Goal: Use online tool/utility: Use online tool/utility

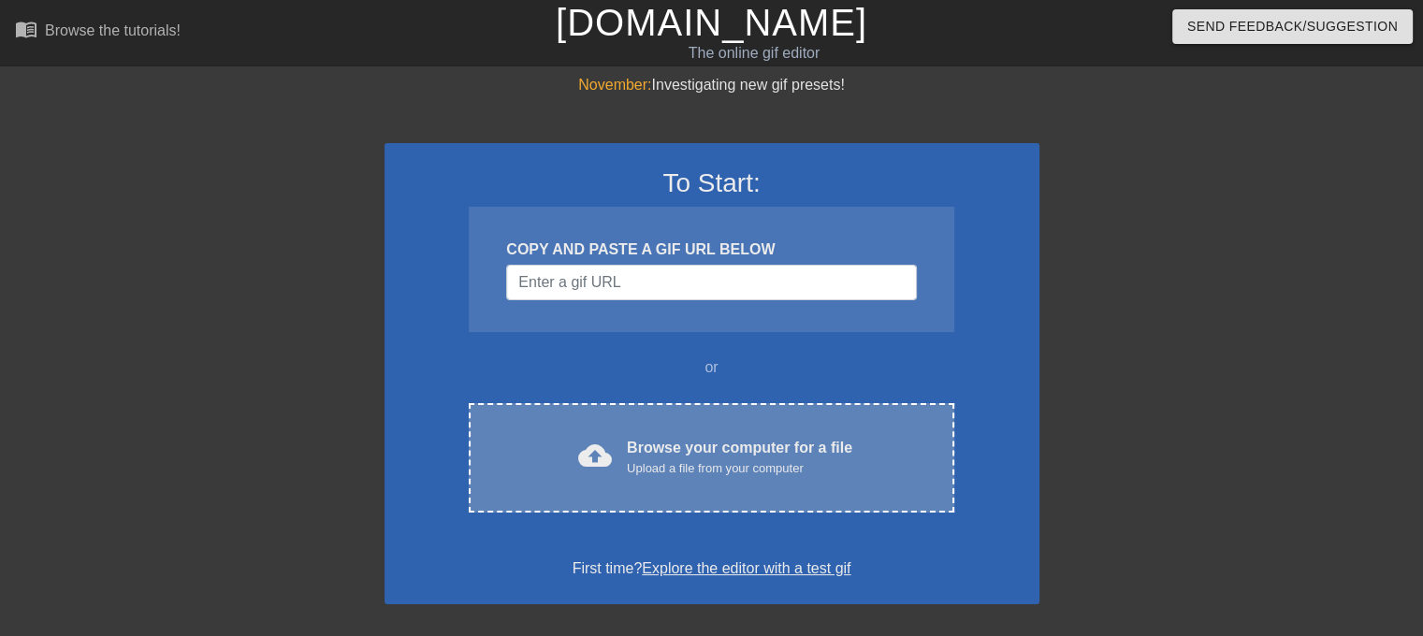
click at [689, 435] on div "cloud_upload Browse your computer for a file Upload a file from your computer C…" at bounding box center [711, 457] width 485 height 109
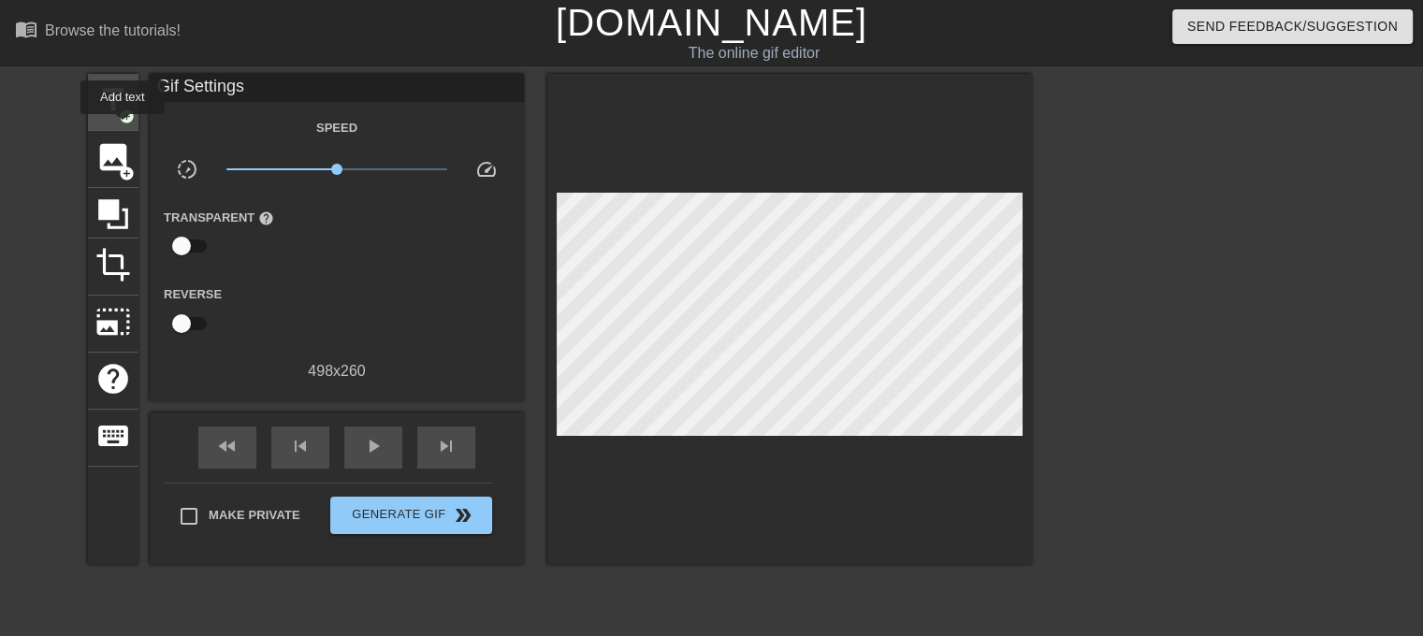
click at [123, 127] on div "title add_circle" at bounding box center [113, 102] width 51 height 57
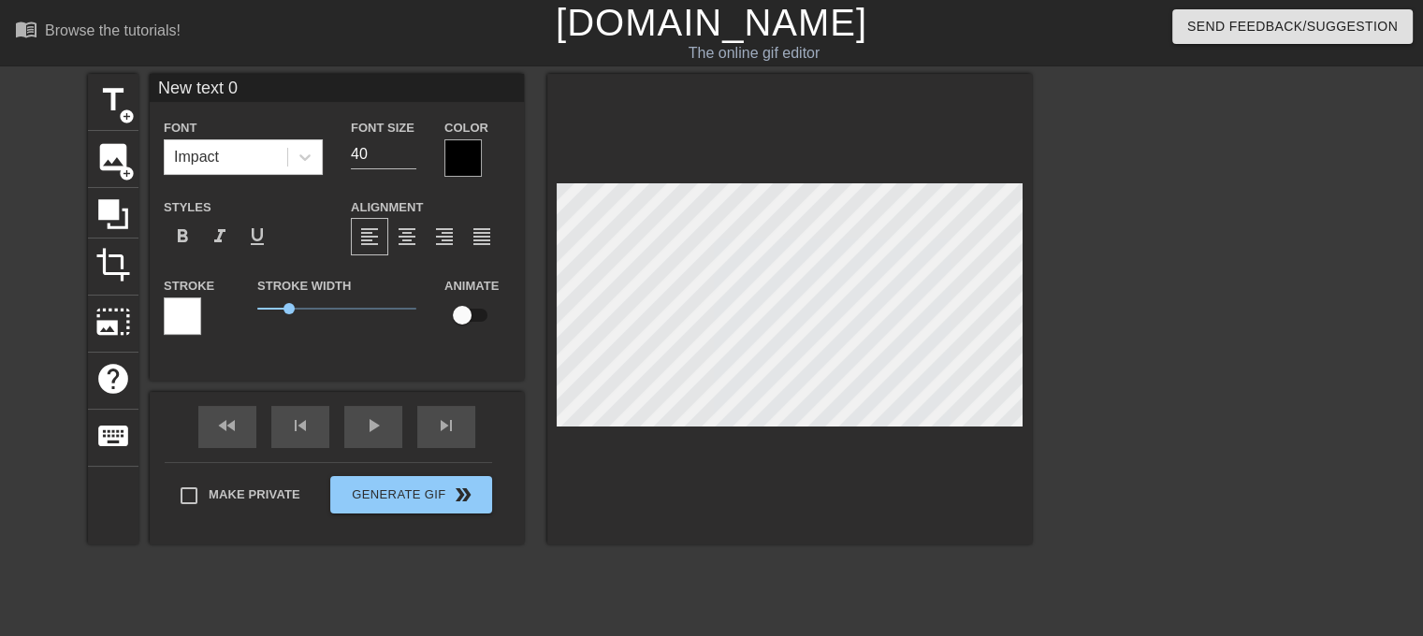
scroll to position [2, 4]
type input "3"
type textarea "3"
type input "35"
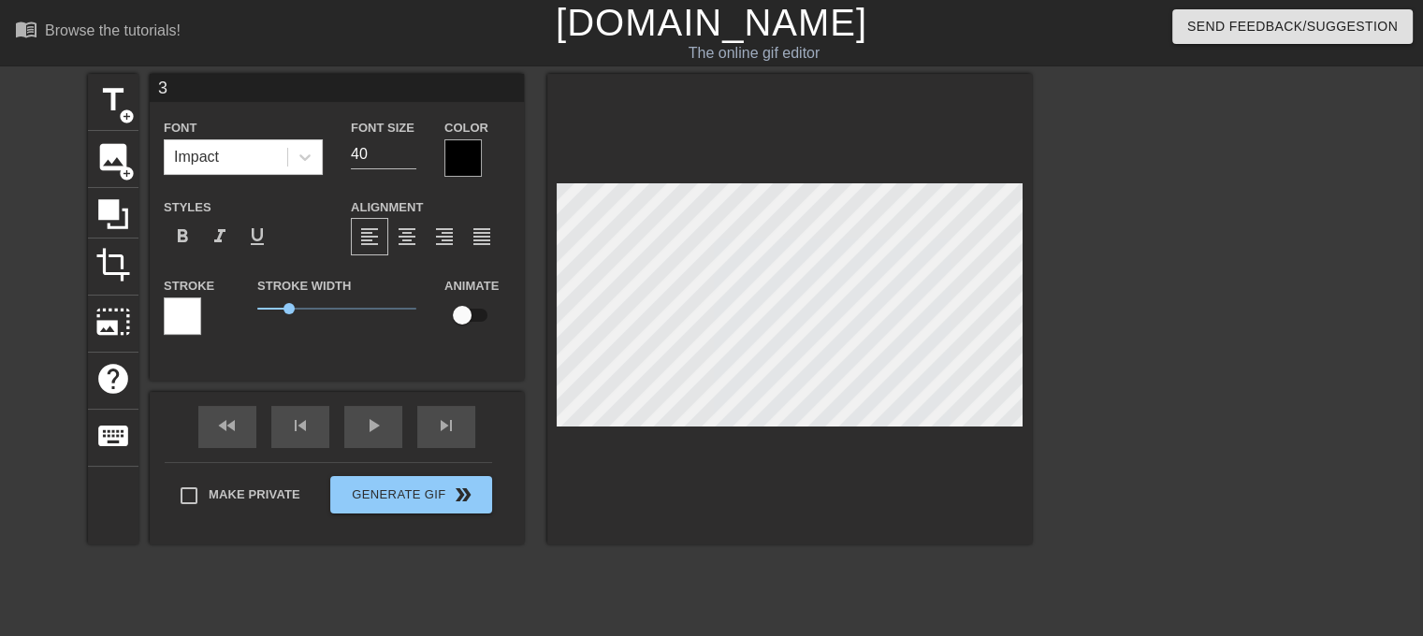
type textarea "35"
type input "350"
type textarea "350"
type input "350"
type textarea "350"
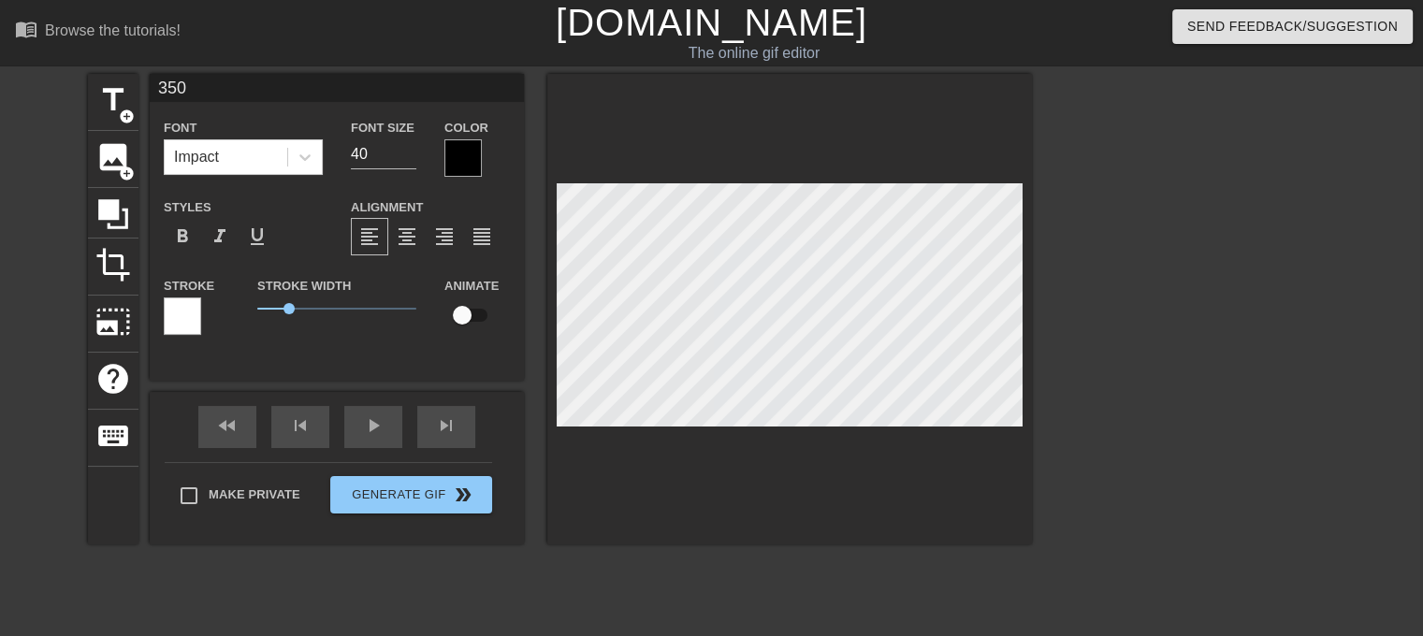
type input "350 M"
type textarea "350 M"
type input "350 Mi"
type textarea "350 Mi"
type input "350 Mil"
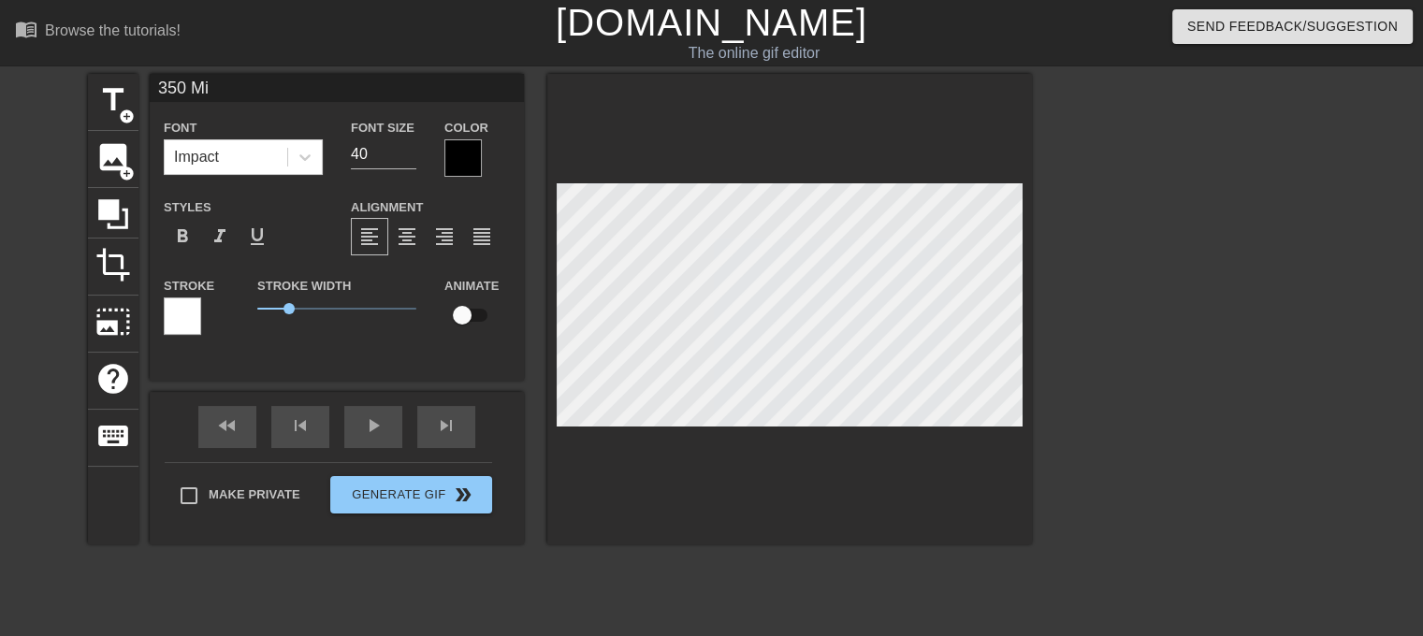
type textarea "350 Mil"
type input "350 Mill"
type textarea "350 Mill"
type input "350 Milli"
type textarea "350 Milli"
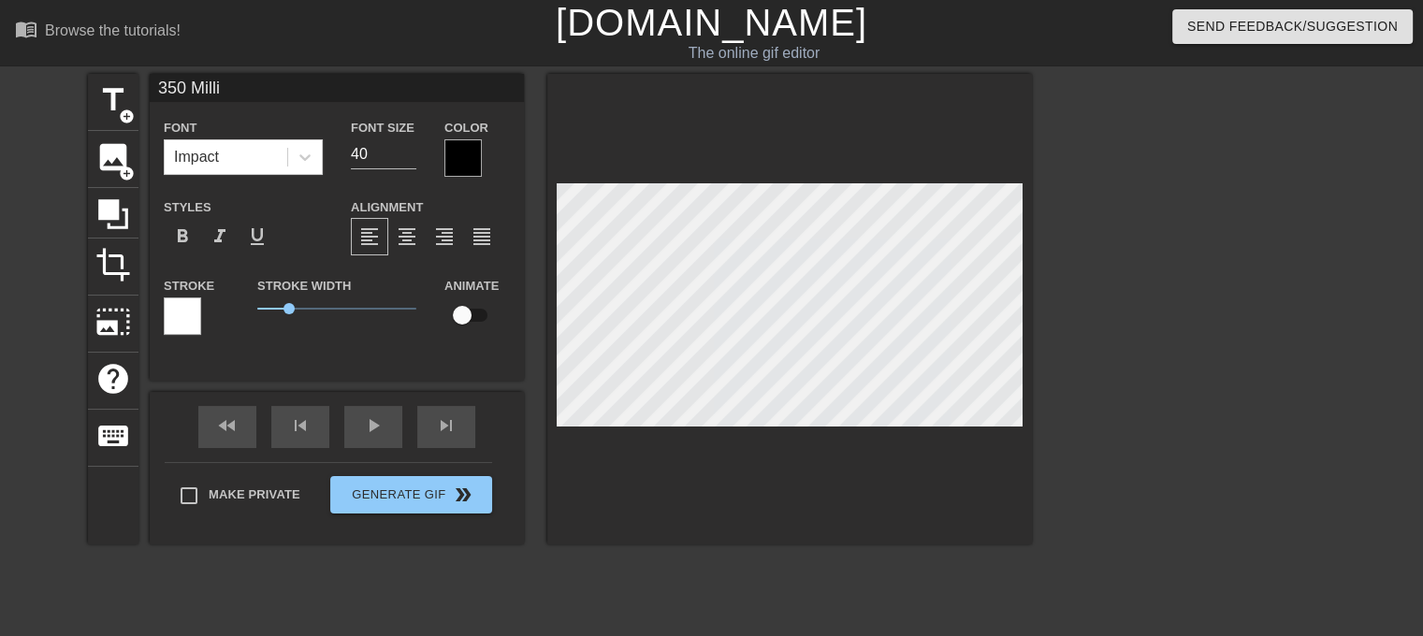
type input "350 Millio"
type textarea "350 Millio"
type input "350 Million"
type textarea "350 Million"
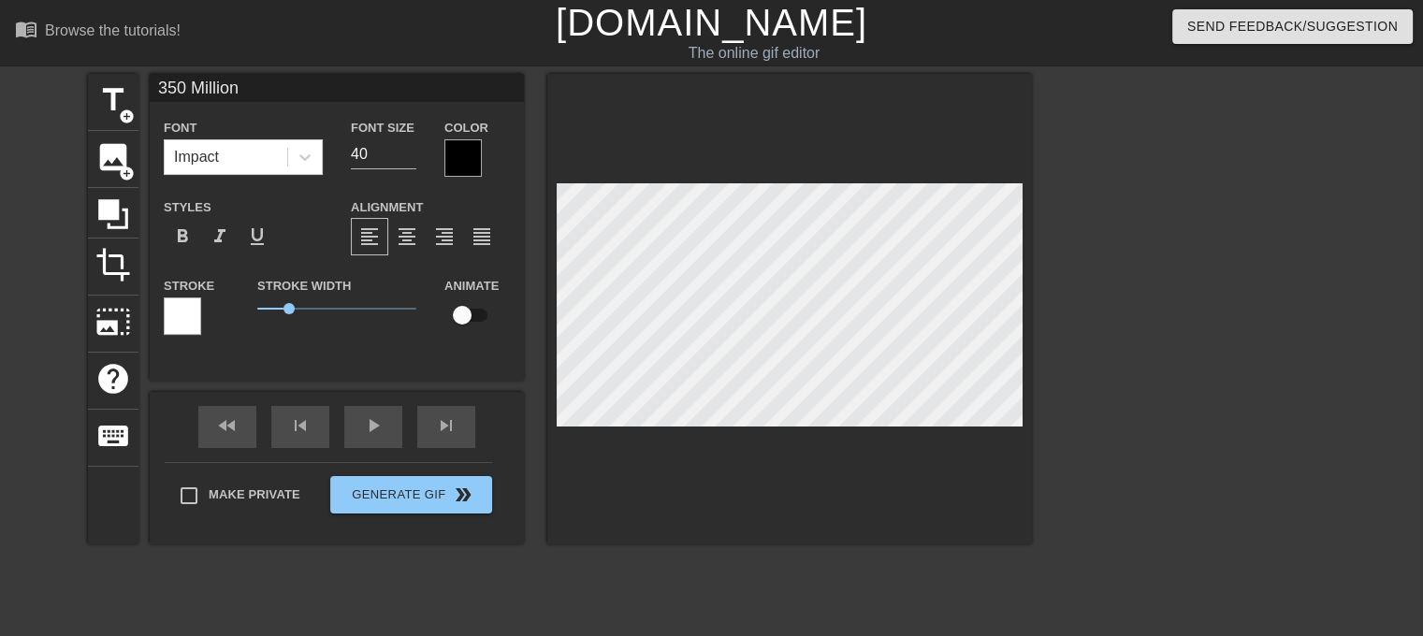
type input "350 Million"
type textarea "350 Million"
type input "350 Million i"
type textarea "350 Million i"
type input "350 Million in"
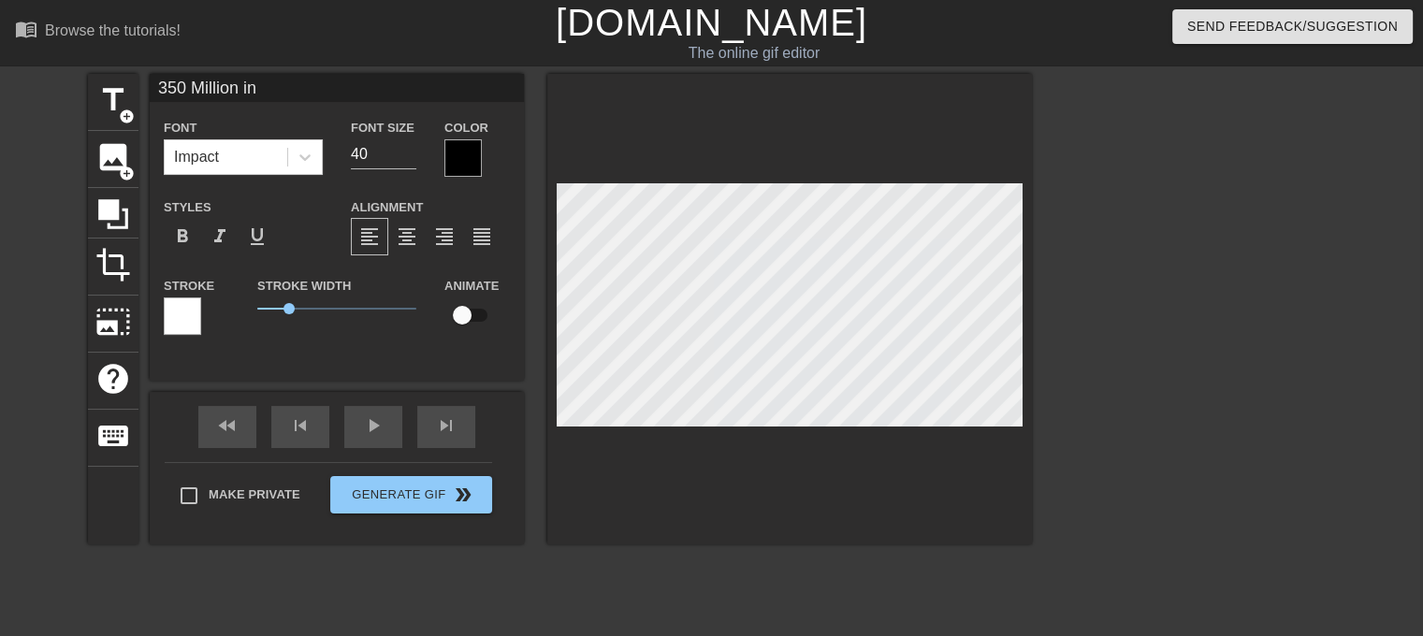
type textarea "350 Million in"
type input "350 Million in"
type textarea "350 Million in"
type input "350 Million in R"
type textarea "350 Million in R"
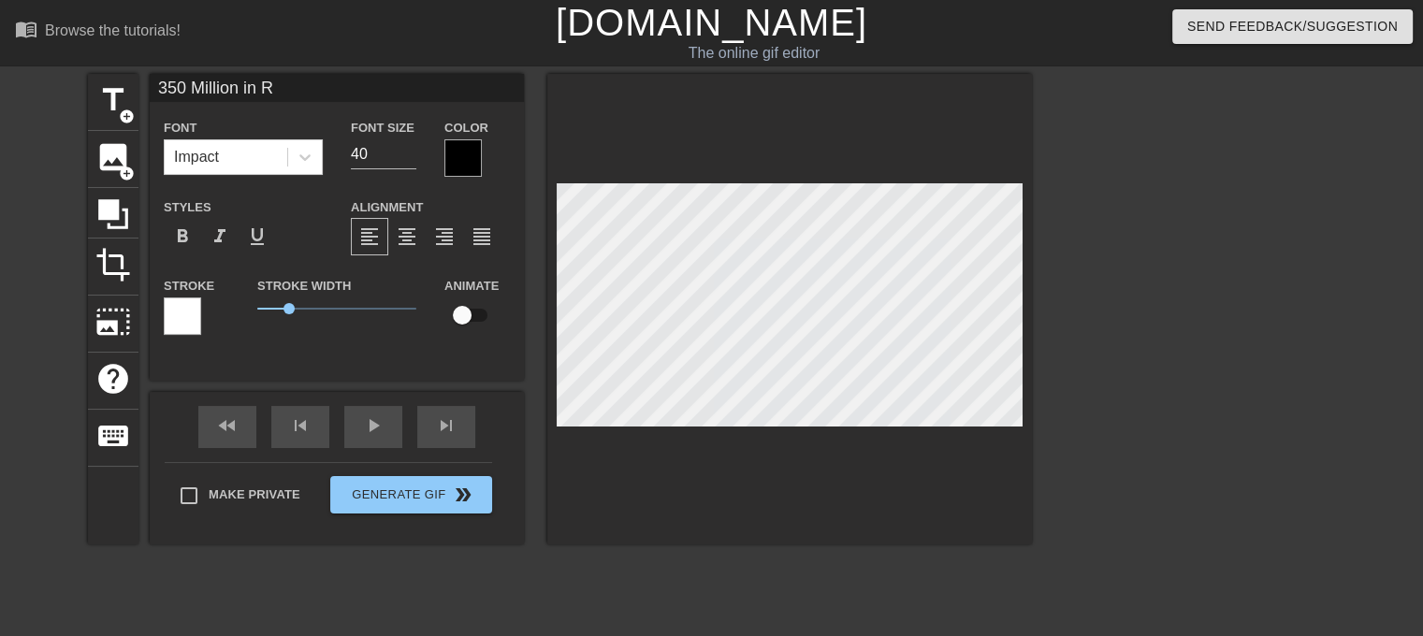
type input "350 Million in Re"
type textarea "350 Million in Re"
type input "350 Million in Rev"
type textarea "350 Million in Rev"
type input "350 Million in Reve"
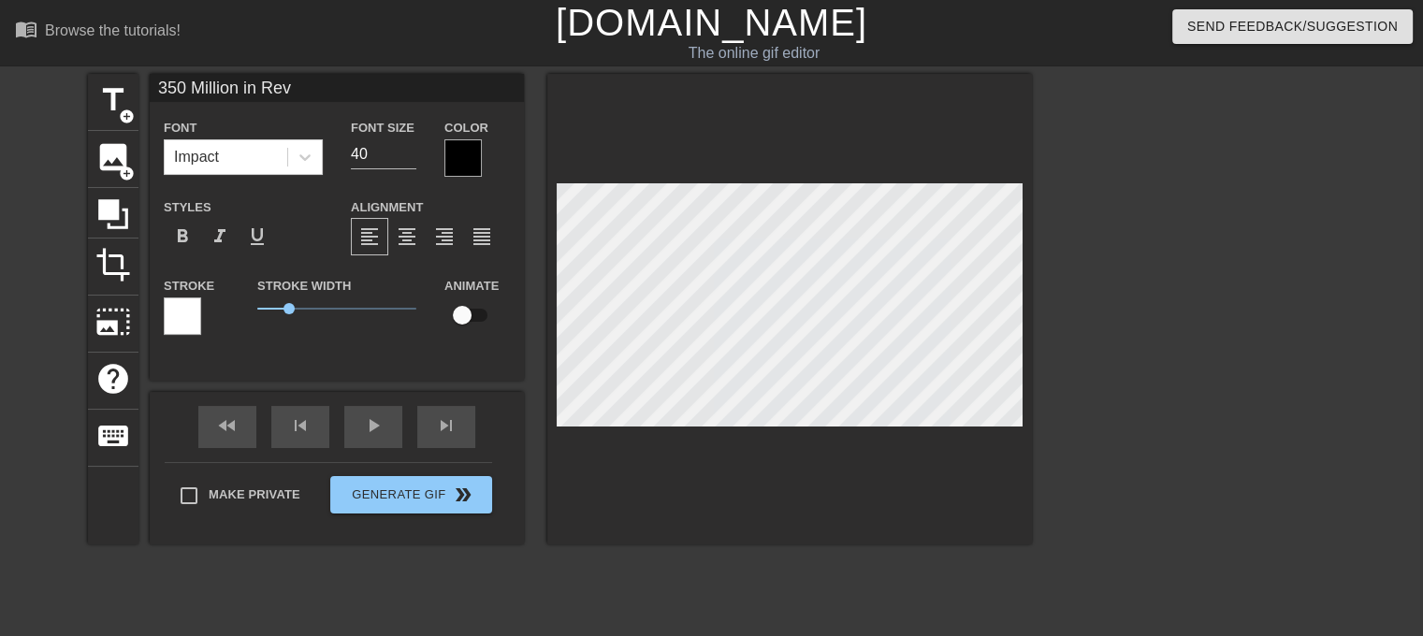
type textarea "350 Million in Reve"
type input "350 Million in Reven"
type textarea "350 Million in Reven"
type input "350 Million in [GEOGRAPHIC_DATA]"
type textarea "350 Million in [GEOGRAPHIC_DATA]"
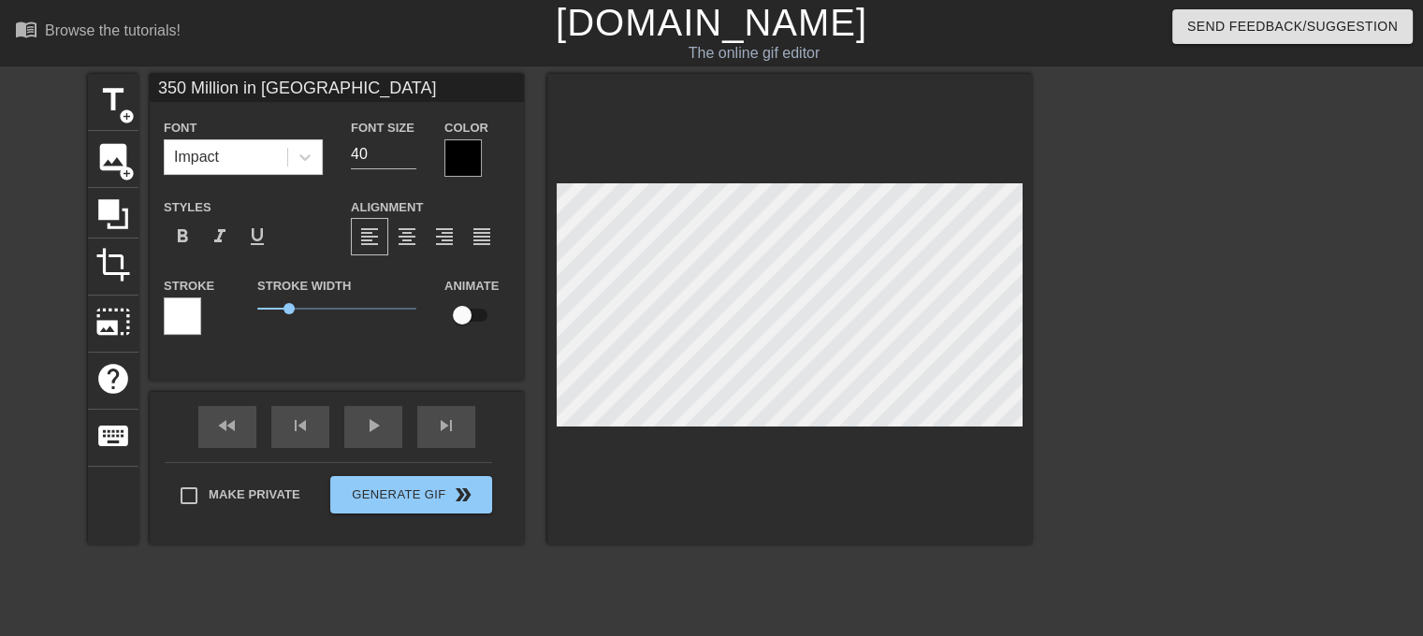
type input "350 Million in Revenue"
type textarea "350 Million in Revenue"
click at [397, 164] on input "40" at bounding box center [383, 154] width 65 height 30
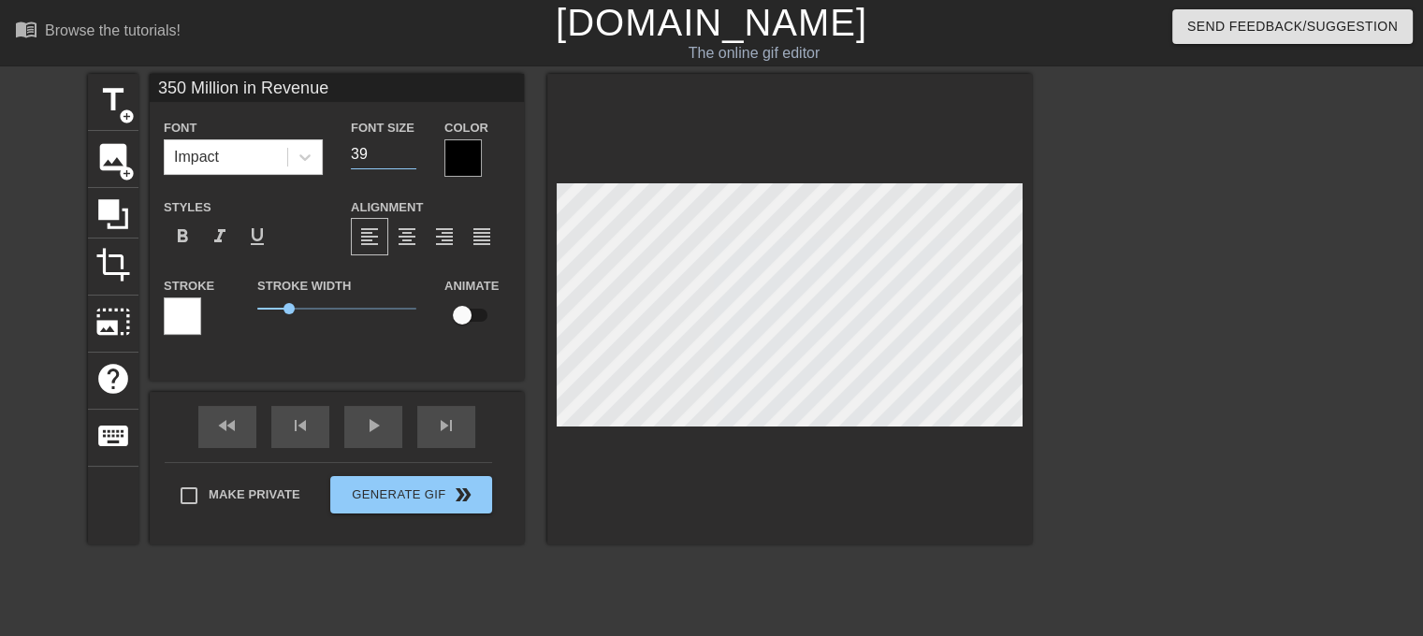
click at [404, 156] on input "39" at bounding box center [383, 154] width 65 height 30
click at [404, 156] on input "38" at bounding box center [383, 154] width 65 height 30
click at [404, 156] on input "37" at bounding box center [383, 154] width 65 height 30
click at [404, 156] on input "36" at bounding box center [383, 154] width 65 height 30
click at [404, 156] on input "35" at bounding box center [383, 154] width 65 height 30
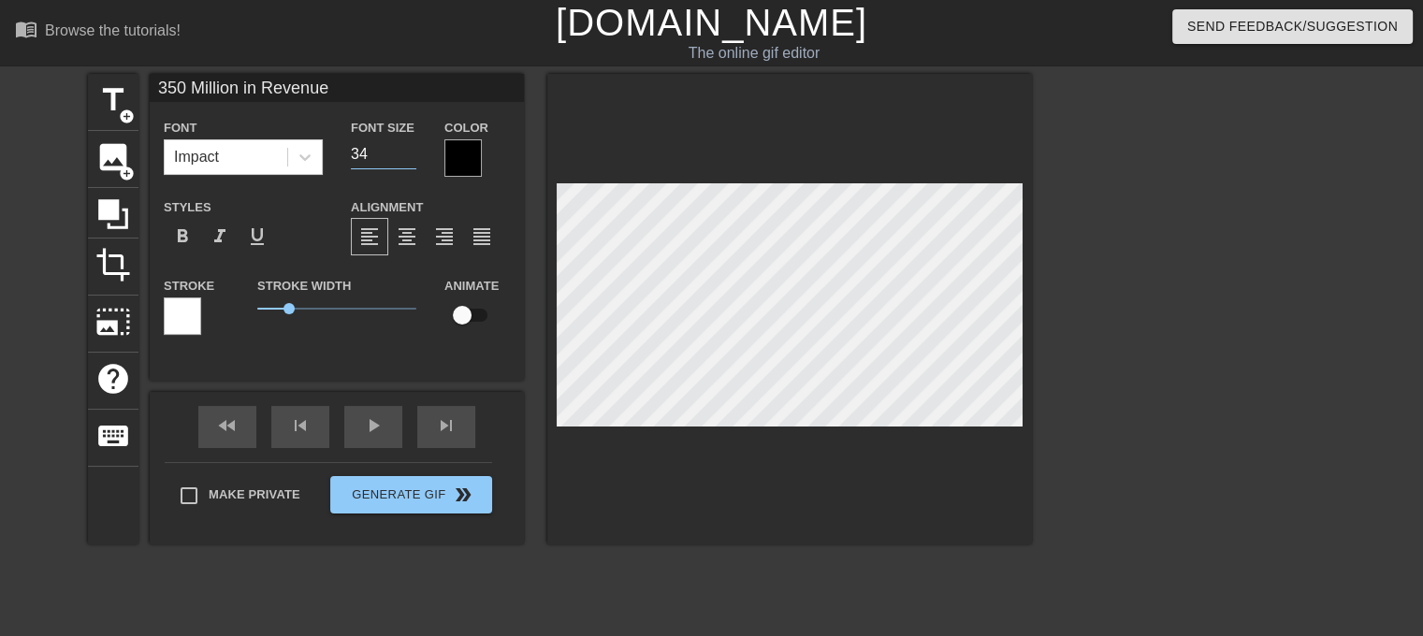
click at [404, 156] on input "34" at bounding box center [383, 154] width 65 height 30
click at [404, 156] on input "33" at bounding box center [383, 154] width 65 height 30
click at [404, 156] on input "32" at bounding box center [383, 154] width 65 height 30
click at [404, 156] on input "31" at bounding box center [383, 154] width 65 height 30
click at [404, 156] on input "30" at bounding box center [383, 154] width 65 height 30
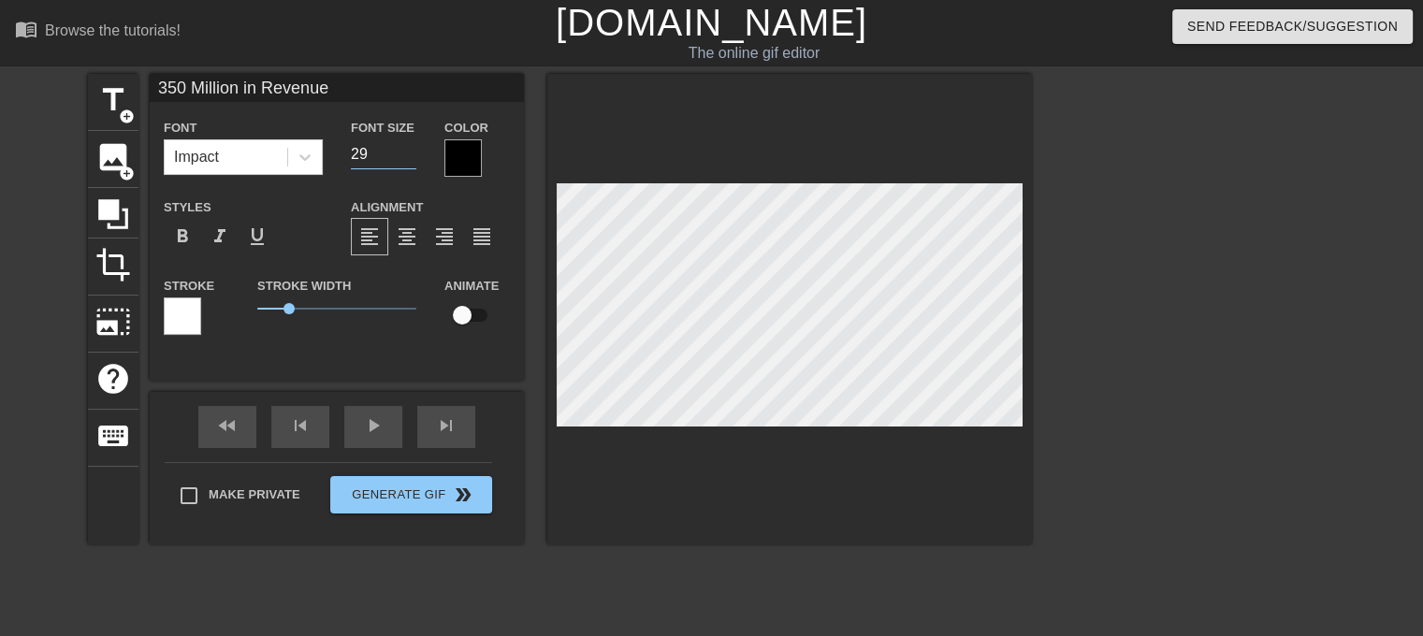
click at [404, 156] on input "29" at bounding box center [383, 154] width 65 height 30
click at [404, 156] on input "28" at bounding box center [383, 154] width 65 height 30
click at [404, 156] on input "27" at bounding box center [383, 154] width 65 height 30
click at [404, 156] on input "26" at bounding box center [383, 154] width 65 height 30
click at [404, 156] on input "25" at bounding box center [383, 154] width 65 height 30
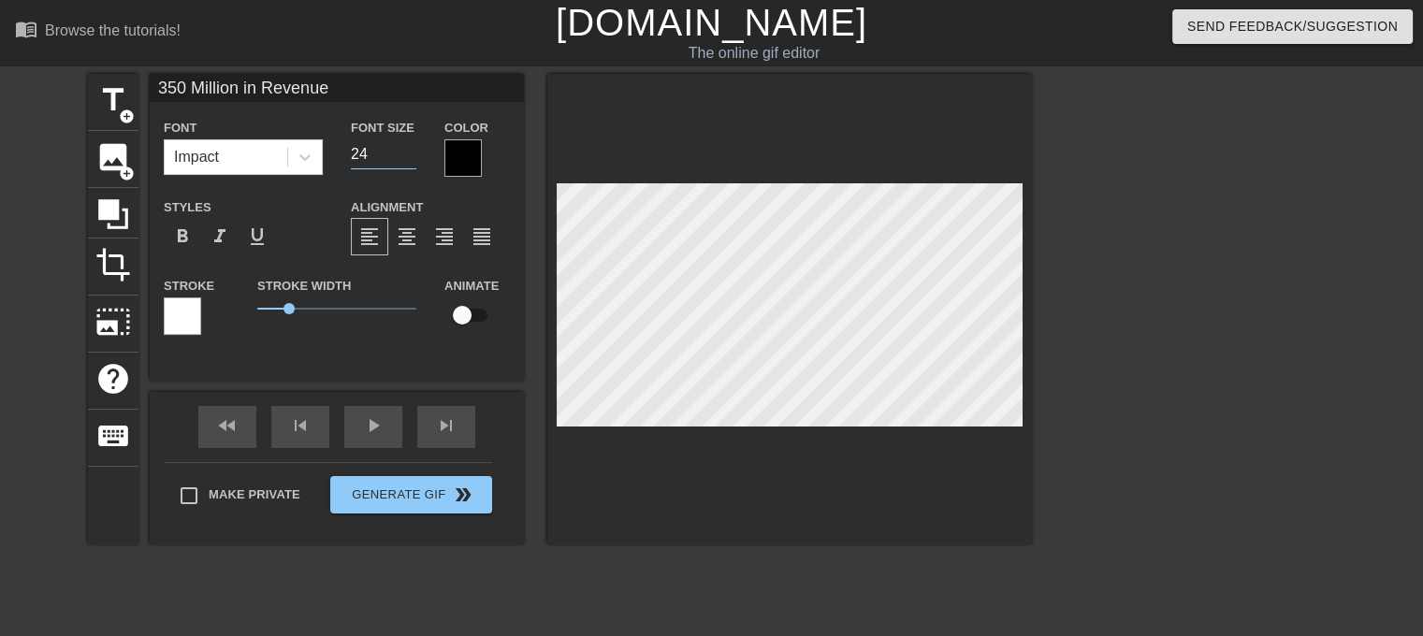
click at [404, 156] on input "24" at bounding box center [383, 154] width 65 height 30
click at [410, 156] on input "23" at bounding box center [383, 154] width 65 height 30
click at [410, 156] on input "22" at bounding box center [383, 154] width 65 height 30
click at [410, 156] on input "21" at bounding box center [383, 154] width 65 height 30
type input "20"
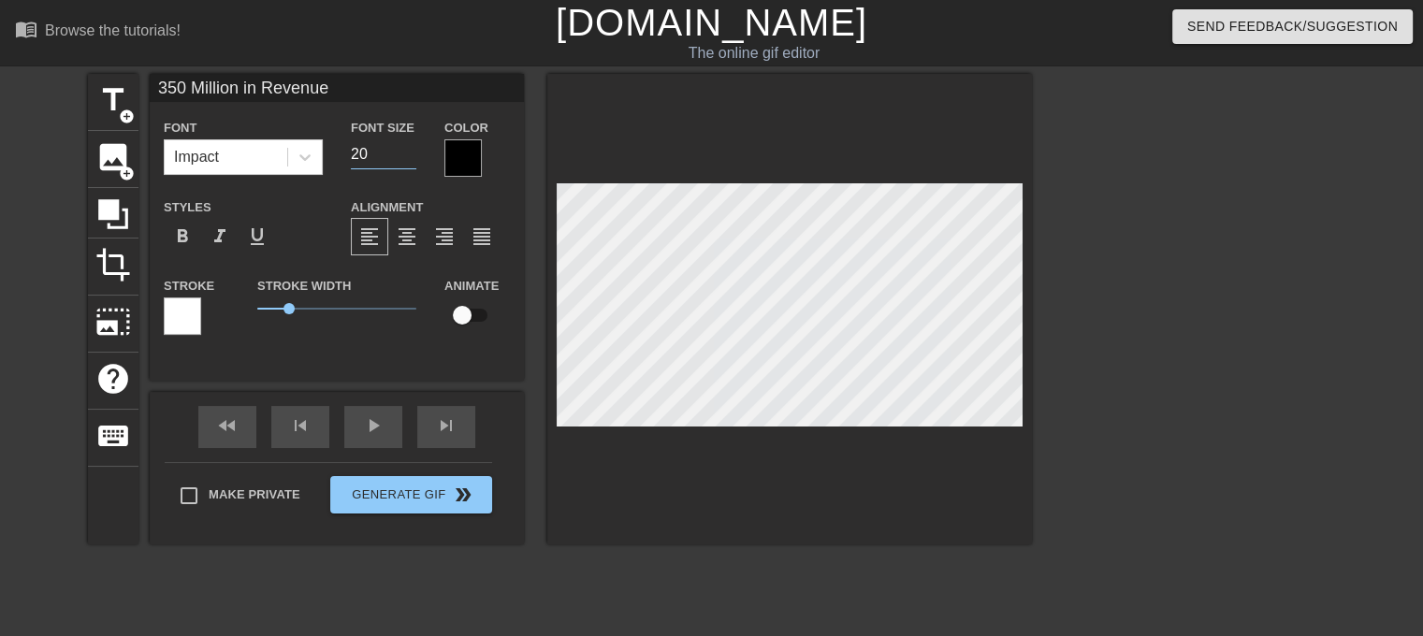
click at [410, 156] on input "20" at bounding box center [383, 154] width 65 height 30
click at [408, 159] on input "19" at bounding box center [383, 154] width 65 height 30
click at [408, 159] on input "18" at bounding box center [383, 154] width 65 height 30
click at [408, 159] on input "17" at bounding box center [383, 154] width 65 height 30
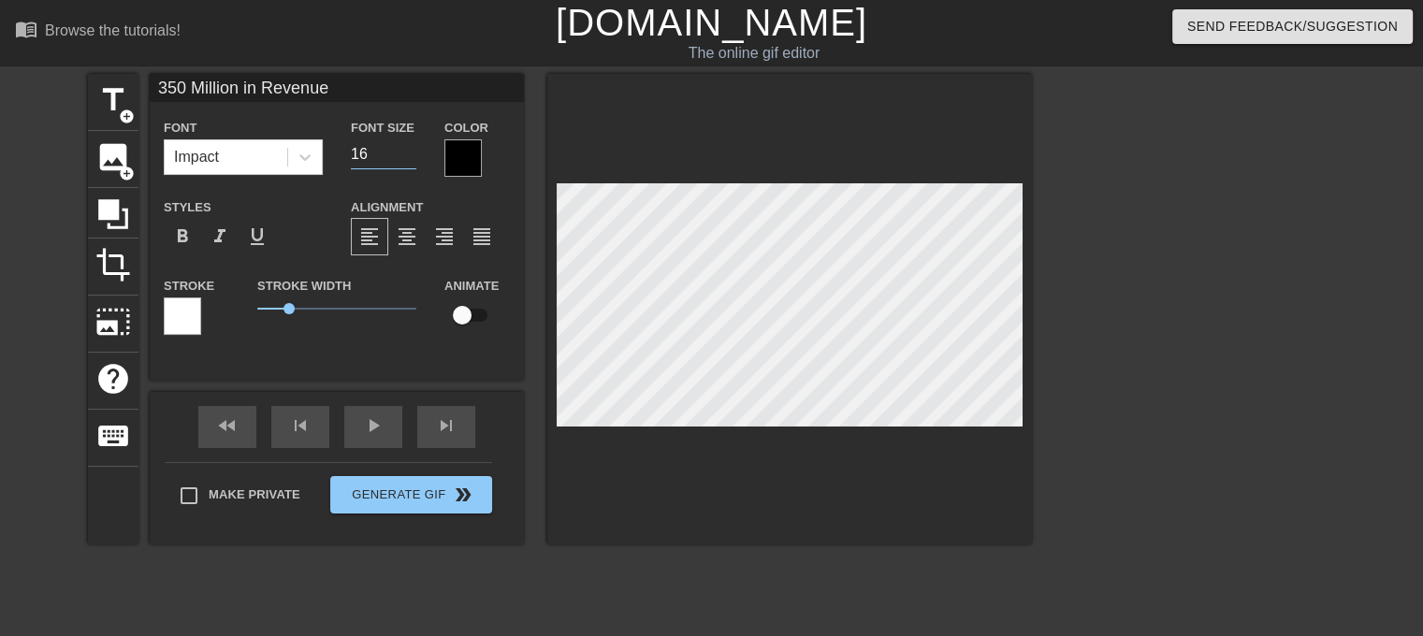
type input "16"
click at [408, 159] on input "16" at bounding box center [383, 154] width 65 height 30
click at [187, 306] on div at bounding box center [182, 316] width 37 height 37
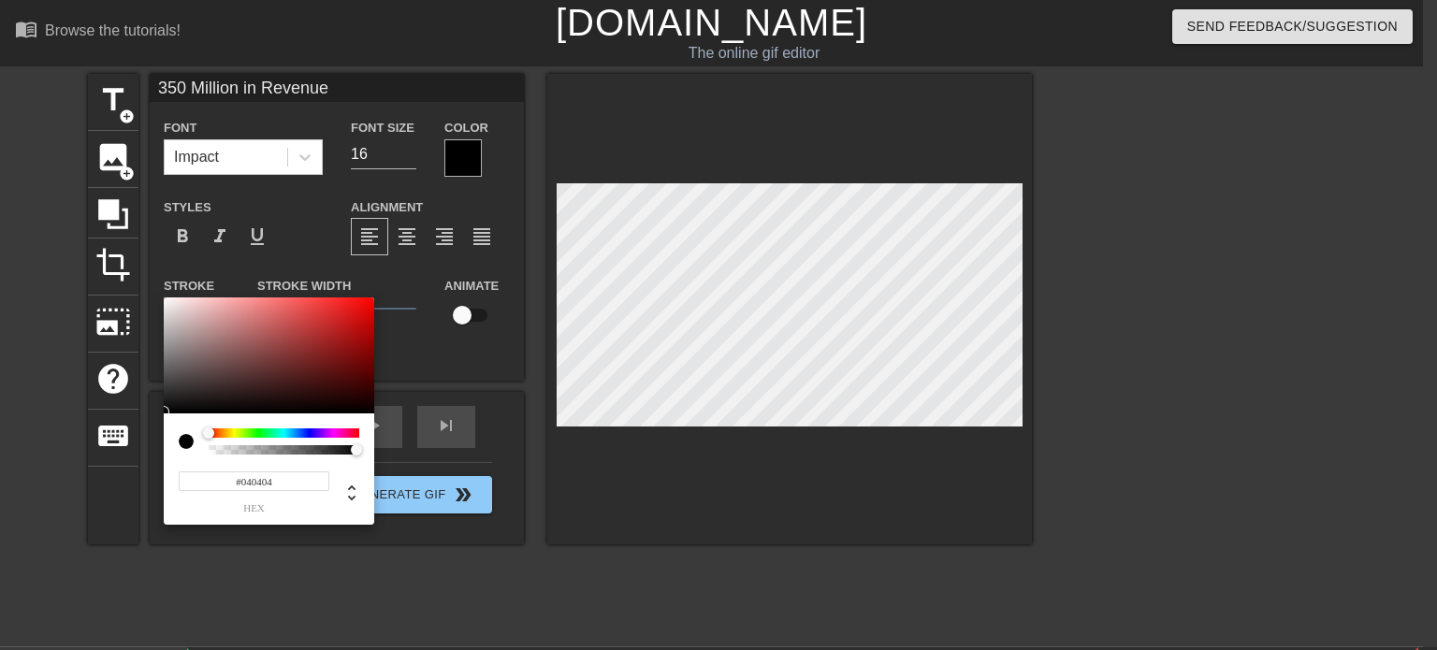
type input "#000000"
drag, startPoint x: 225, startPoint y: 366, endPoint x: 287, endPoint y: 280, distance: 105.9
click at [138, 463] on div "#000000 hex" at bounding box center [718, 325] width 1437 height 650
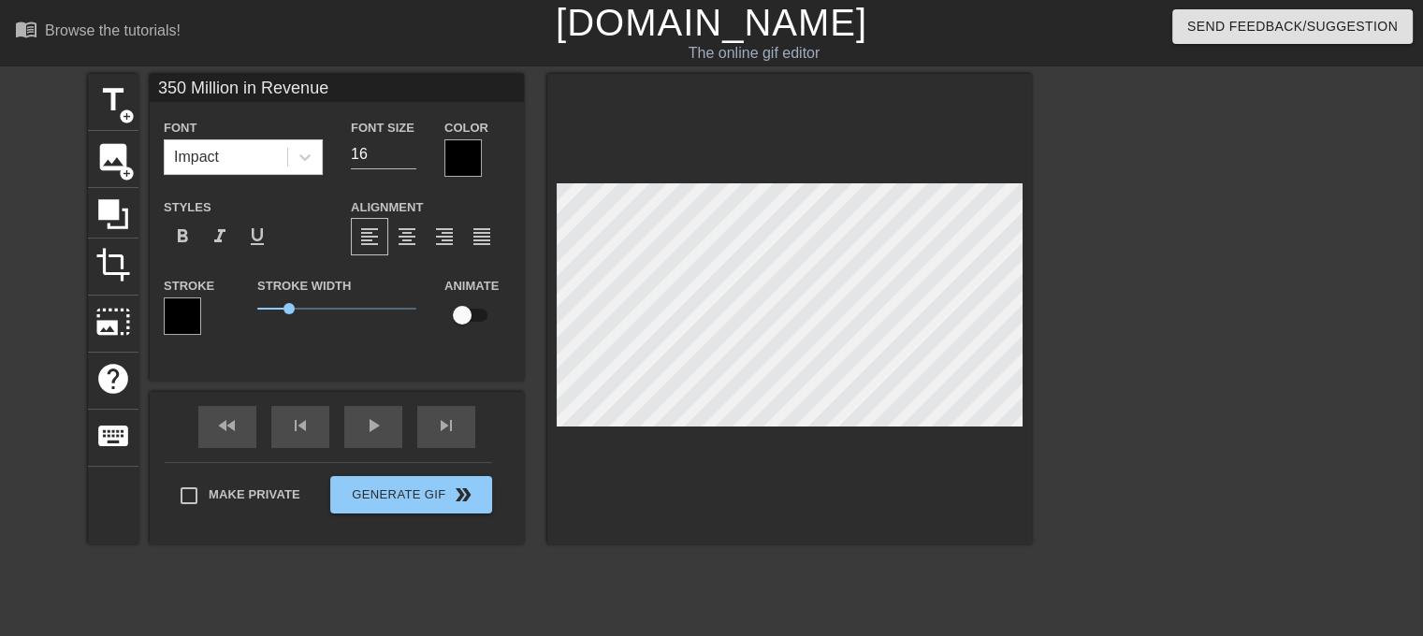
click at [454, 149] on div at bounding box center [462, 157] width 37 height 37
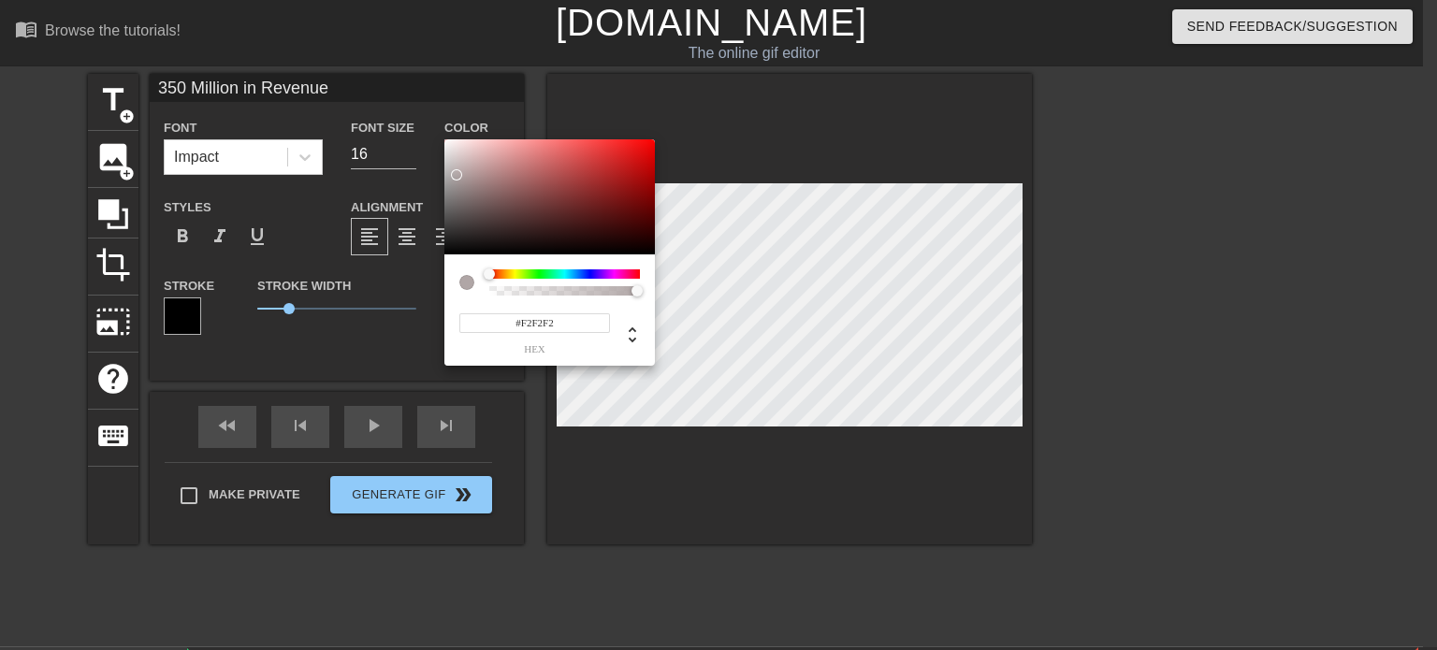
type input "#FFFFFF"
drag, startPoint x: 490, startPoint y: 222, endPoint x: 423, endPoint y: 105, distance: 135.0
click at [423, 105] on div "#FFFFFF hex" at bounding box center [718, 325] width 1437 height 650
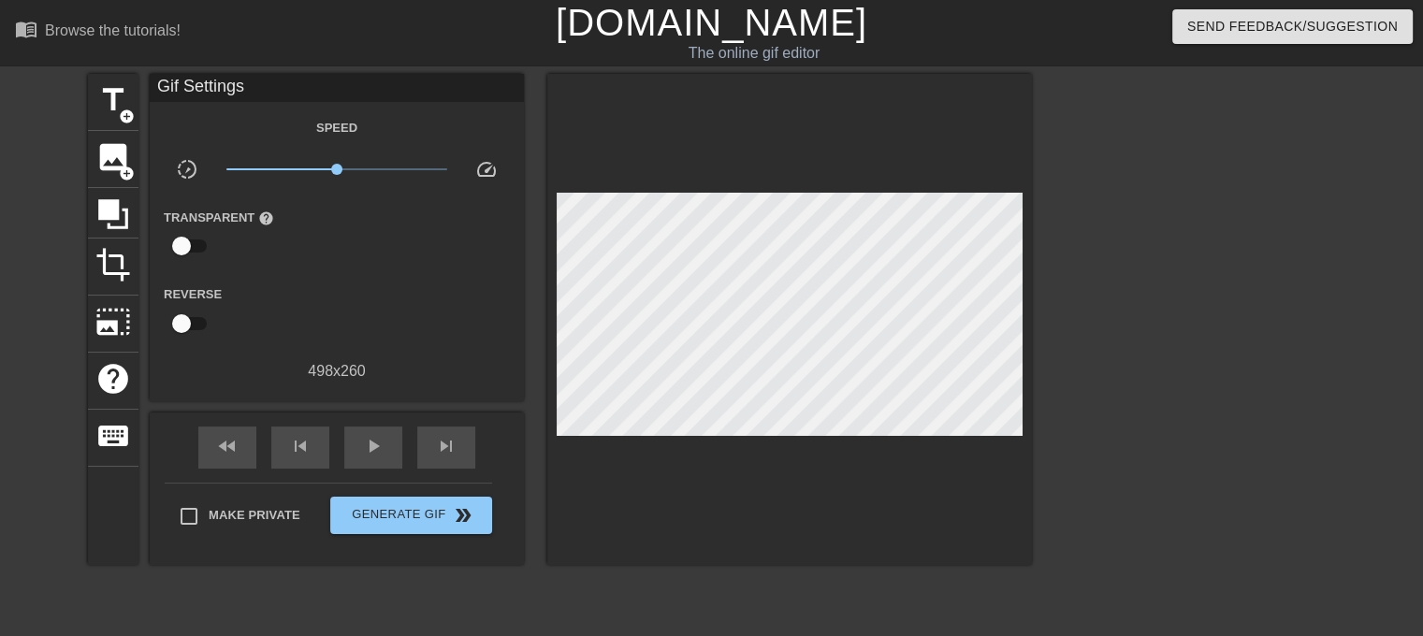
click at [1027, 373] on div at bounding box center [789, 319] width 485 height 491
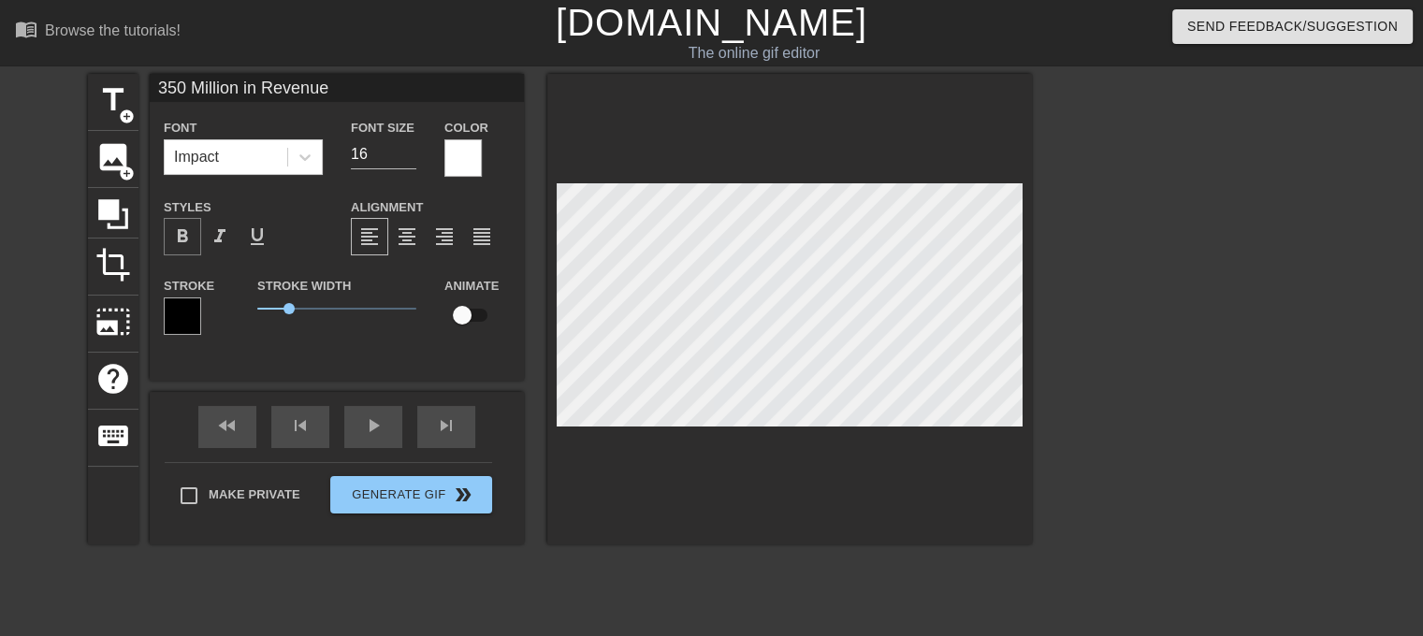
click at [196, 241] on div "format_bold" at bounding box center [182, 236] width 37 height 37
click at [176, 246] on span "format_bold" at bounding box center [182, 236] width 22 height 22
click at [288, 310] on span "0.95" at bounding box center [287, 308] width 11 height 11
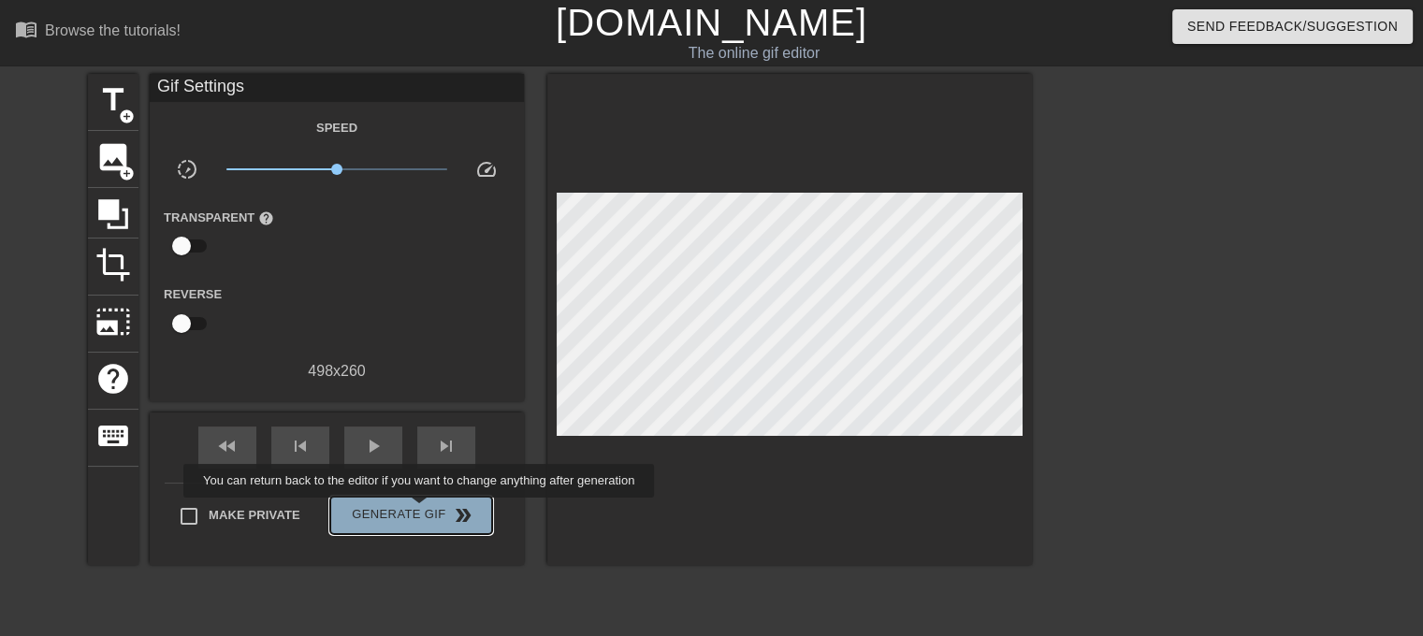
click at [421, 511] on span "Generate Gif double_arrow" at bounding box center [411, 515] width 147 height 22
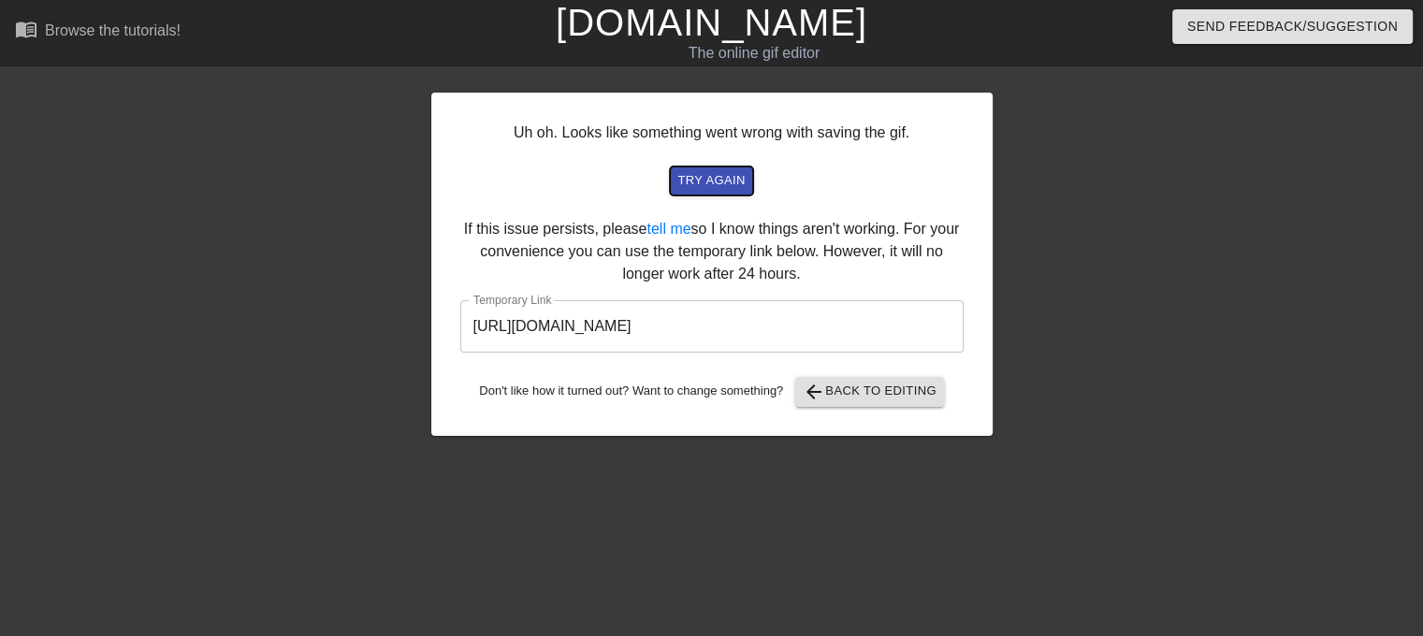
click at [728, 180] on span "try again" at bounding box center [710, 181] width 67 height 22
click at [708, 171] on span "try again" at bounding box center [710, 181] width 67 height 22
click at [842, 332] on input "[URL][DOMAIN_NAME]" at bounding box center [711, 326] width 503 height 52
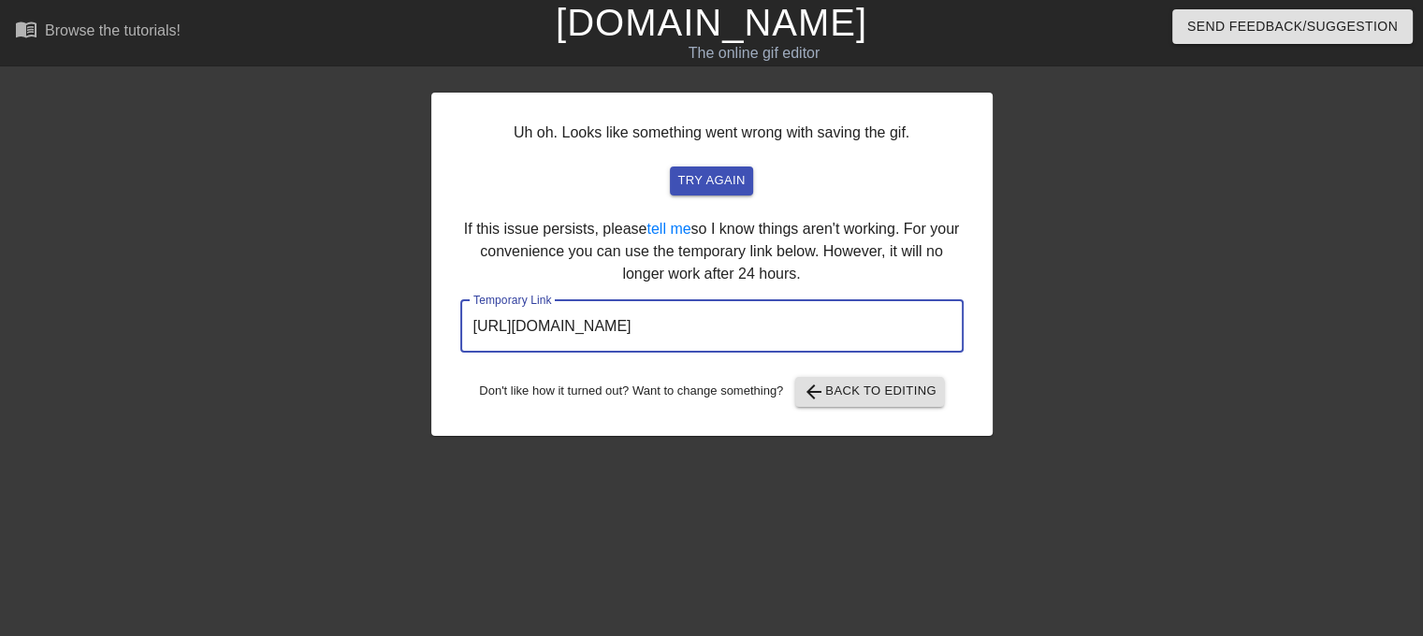
click at [842, 330] on input "[URL][DOMAIN_NAME]" at bounding box center [711, 326] width 503 height 52
